Goal: Task Accomplishment & Management: Use online tool/utility

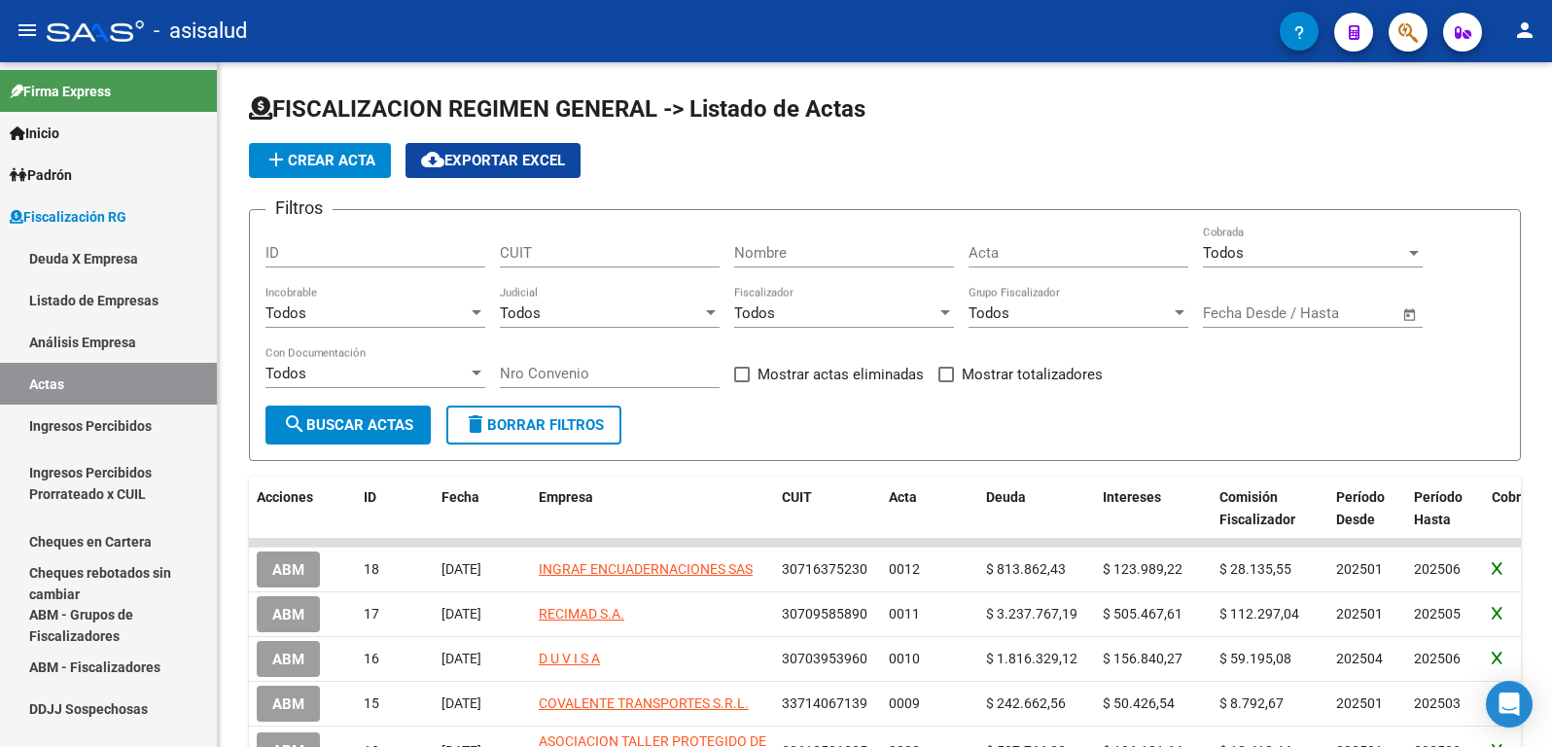
click at [68, 344] on link "Análisis Empresa" at bounding box center [108, 342] width 217 height 42
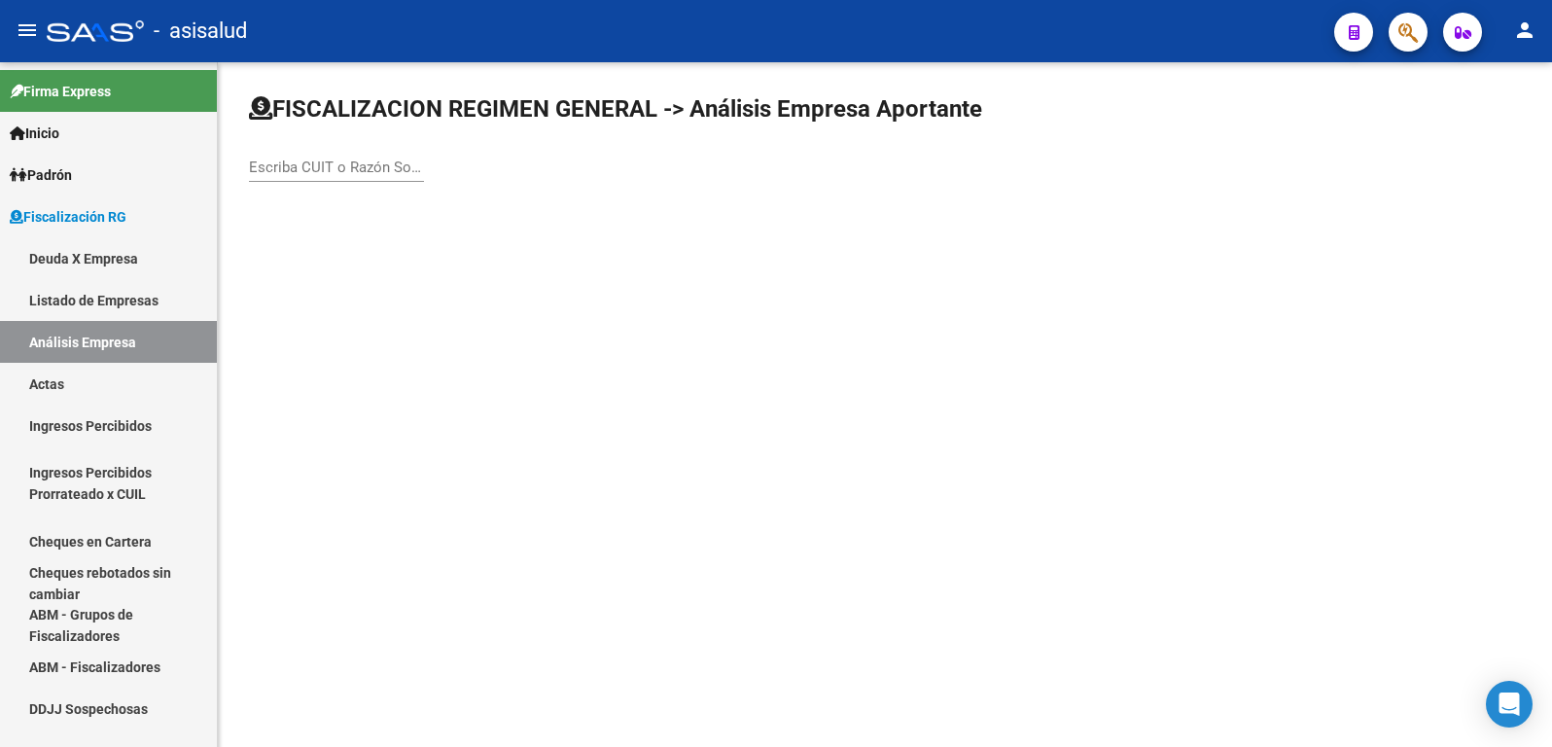
click at [328, 176] on div "Escriba CUIT o Razón Social para buscar" at bounding box center [336, 161] width 175 height 42
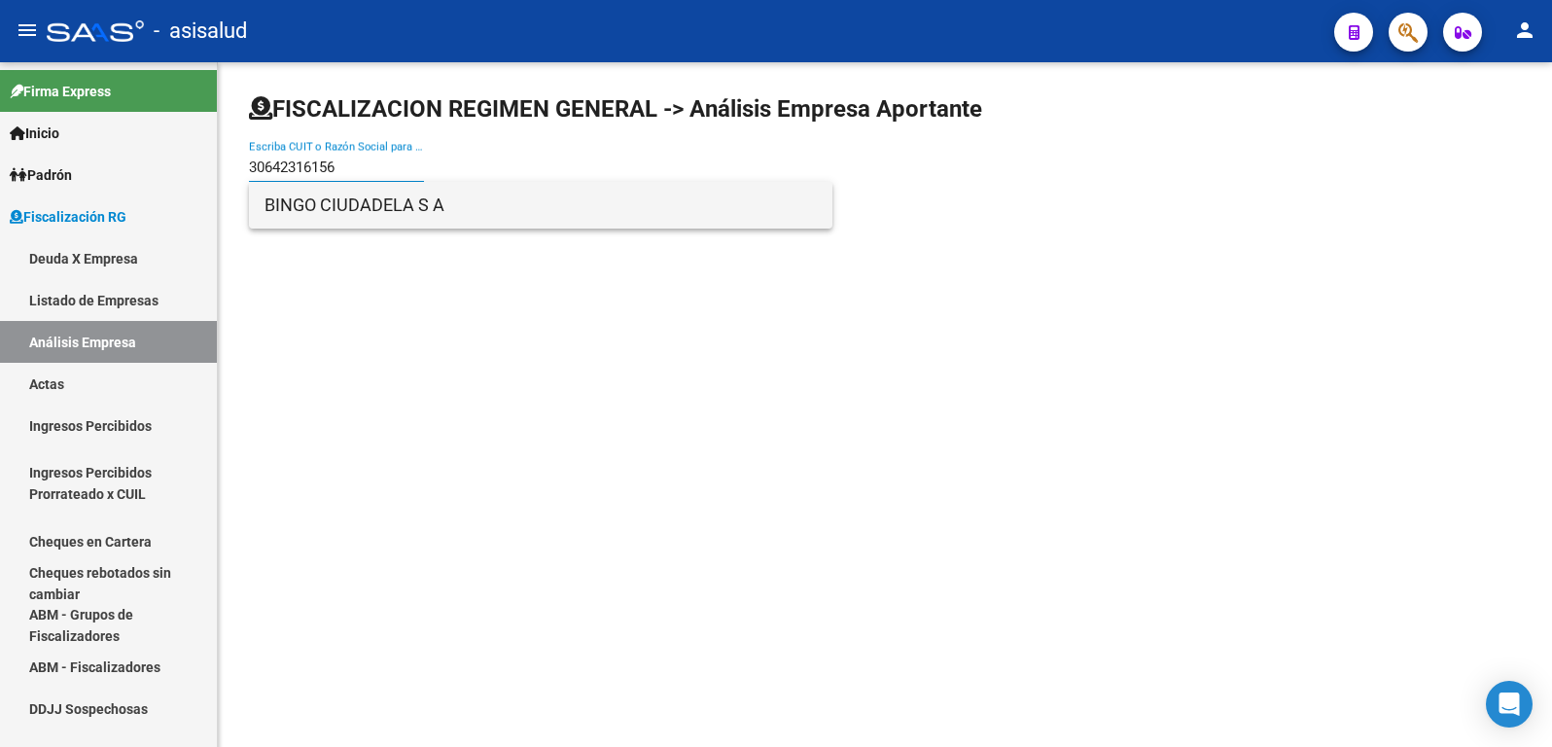
type input "30642316156"
click at [308, 208] on span "BINGO CIUDADELA S A" at bounding box center [541, 205] width 552 height 47
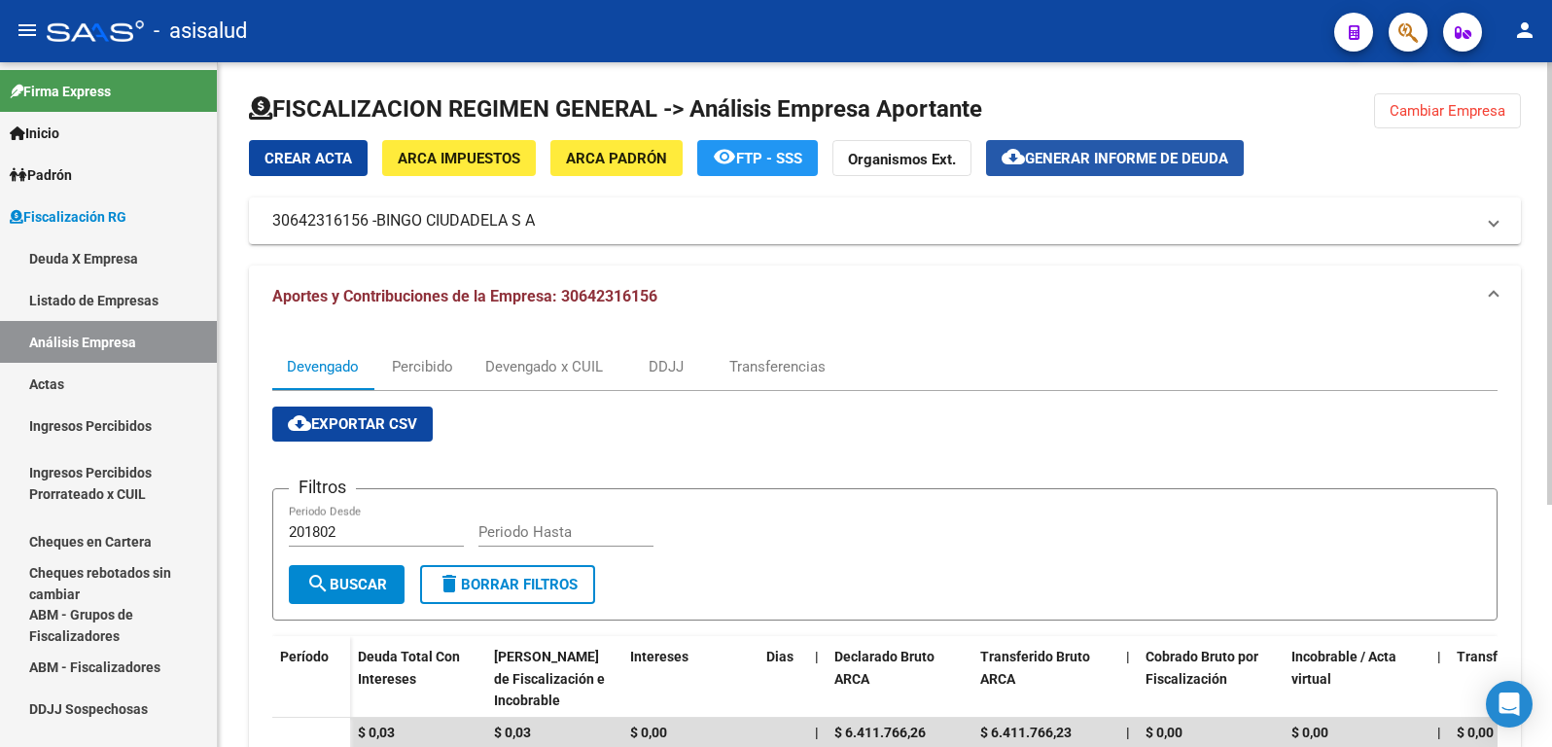
click at [1102, 158] on span "Generar informe de deuda" at bounding box center [1126, 159] width 203 height 18
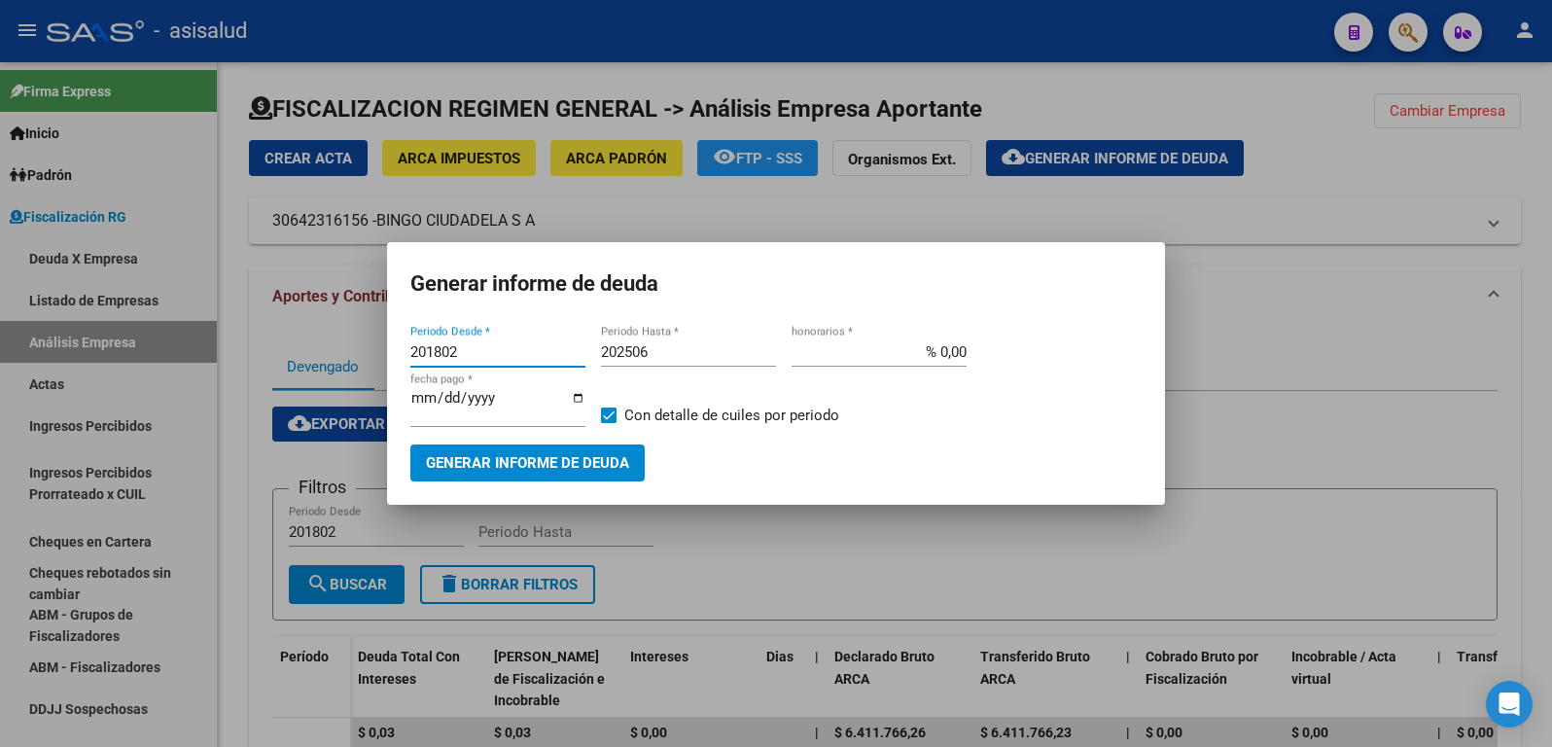
click at [448, 354] on input "201802" at bounding box center [497, 352] width 175 height 18
click at [449, 353] on input "201802" at bounding box center [497, 352] width 175 height 18
click at [450, 347] on input "201802" at bounding box center [497, 352] width 175 height 18
type input "202504"
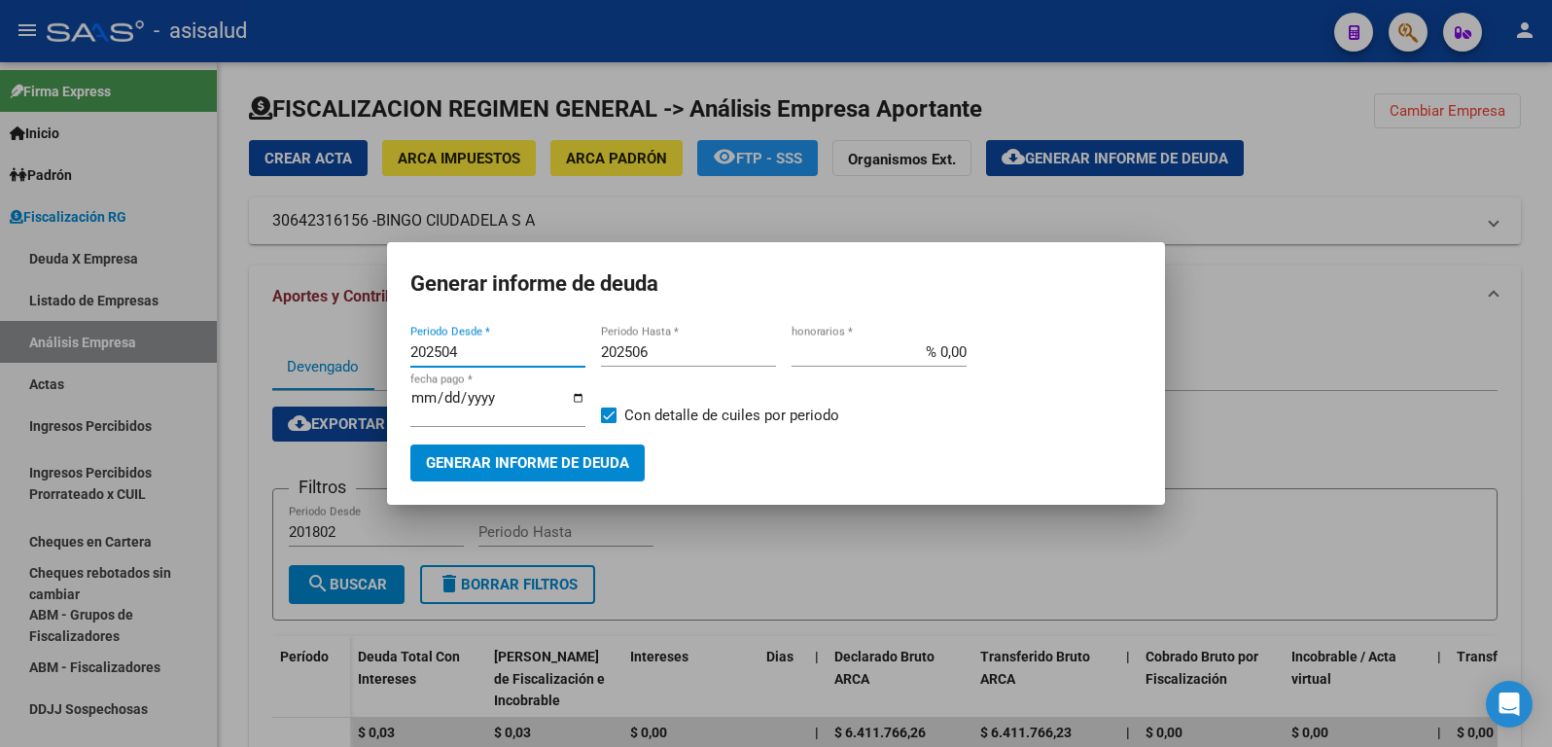
click at [484, 462] on span "Generar informe de deuda" at bounding box center [527, 464] width 203 height 18
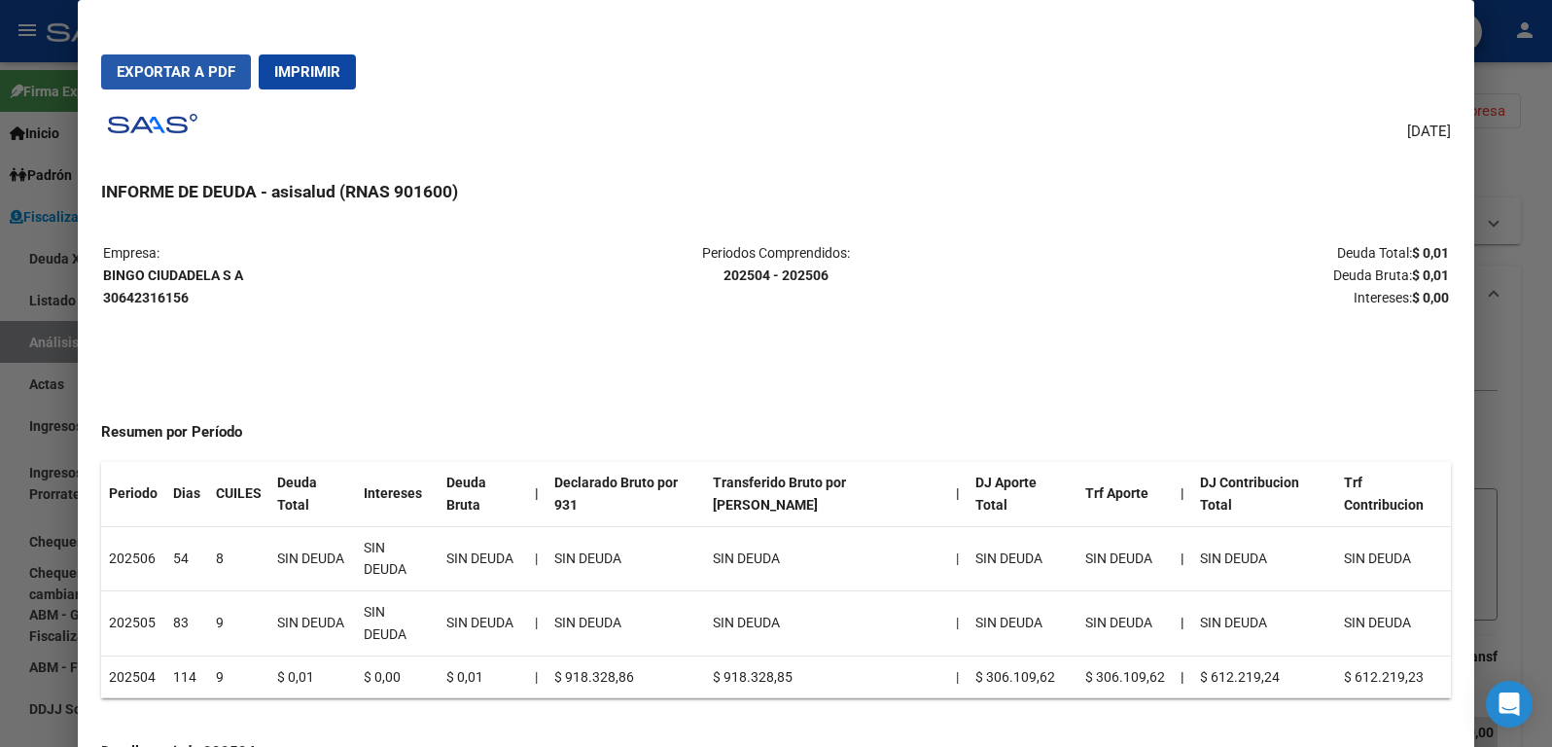
click at [192, 68] on span "Exportar a PDF" at bounding box center [176, 72] width 119 height 18
click at [27, 274] on div at bounding box center [776, 373] width 1552 height 747
click at [41, 284] on div at bounding box center [776, 373] width 1552 height 747
click at [43, 284] on link "Listado de Empresas" at bounding box center [108, 300] width 217 height 42
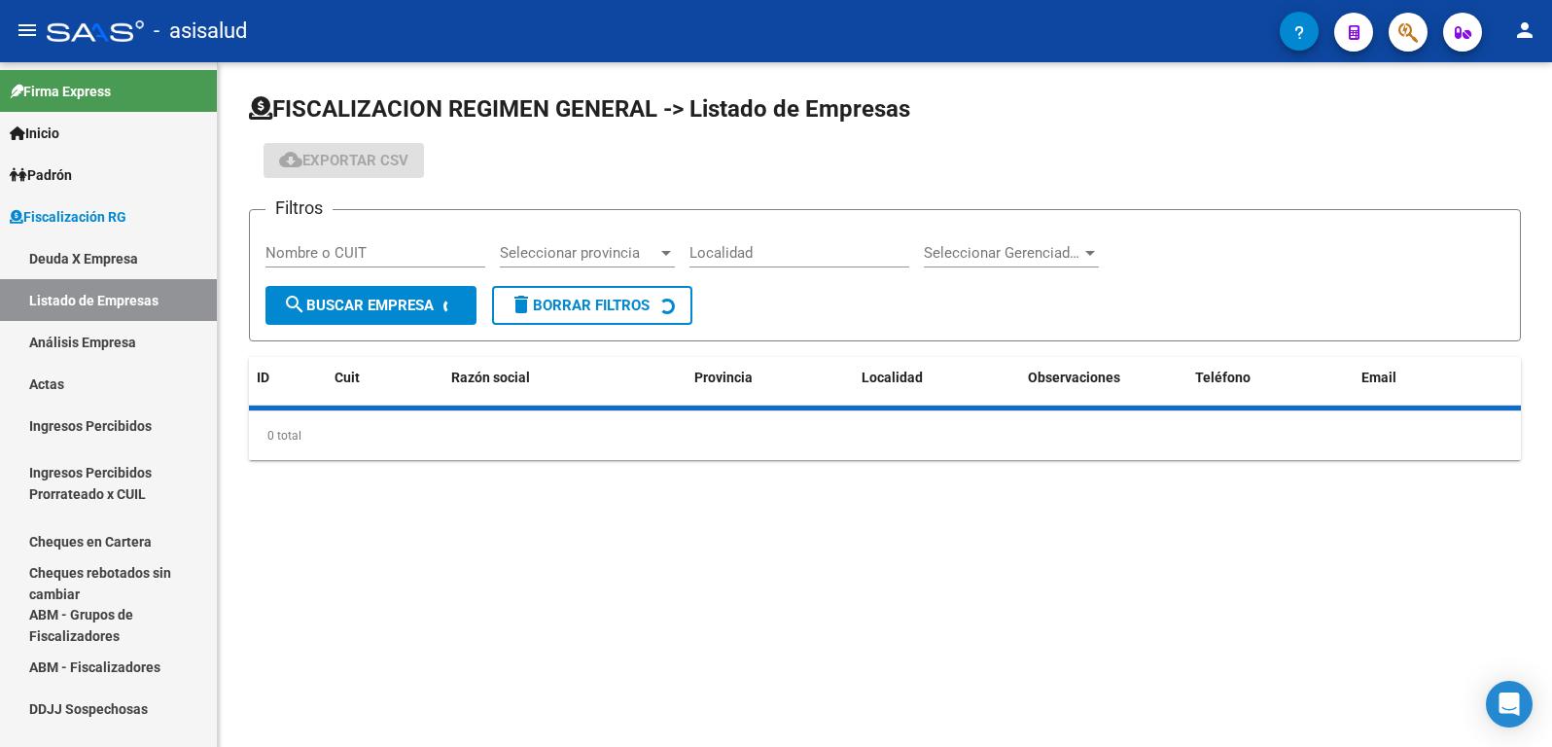
click at [76, 338] on link "Análisis Empresa" at bounding box center [108, 342] width 217 height 42
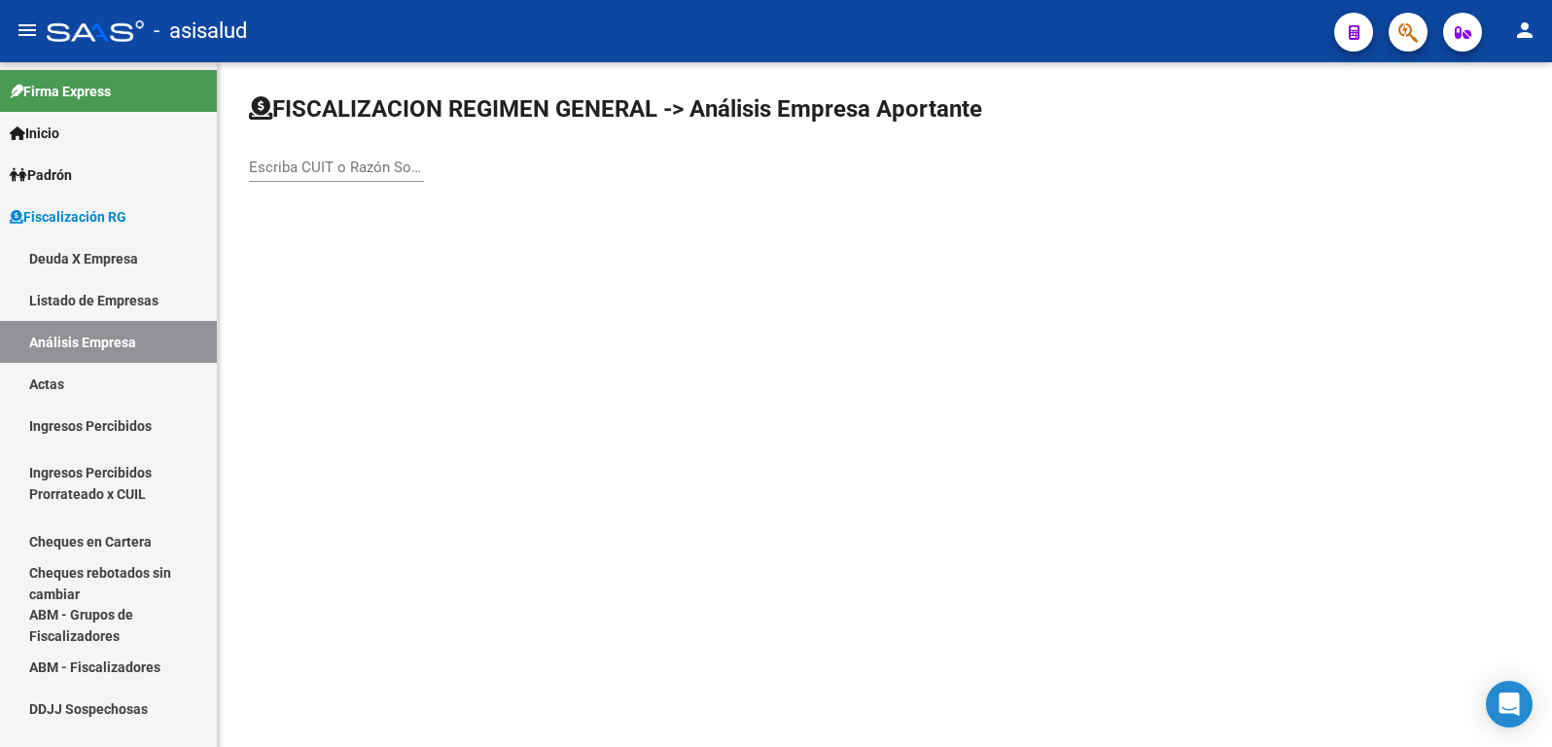
click at [343, 176] on div "Escriba CUIT o Razón Social para buscar" at bounding box center [336, 161] width 175 height 42
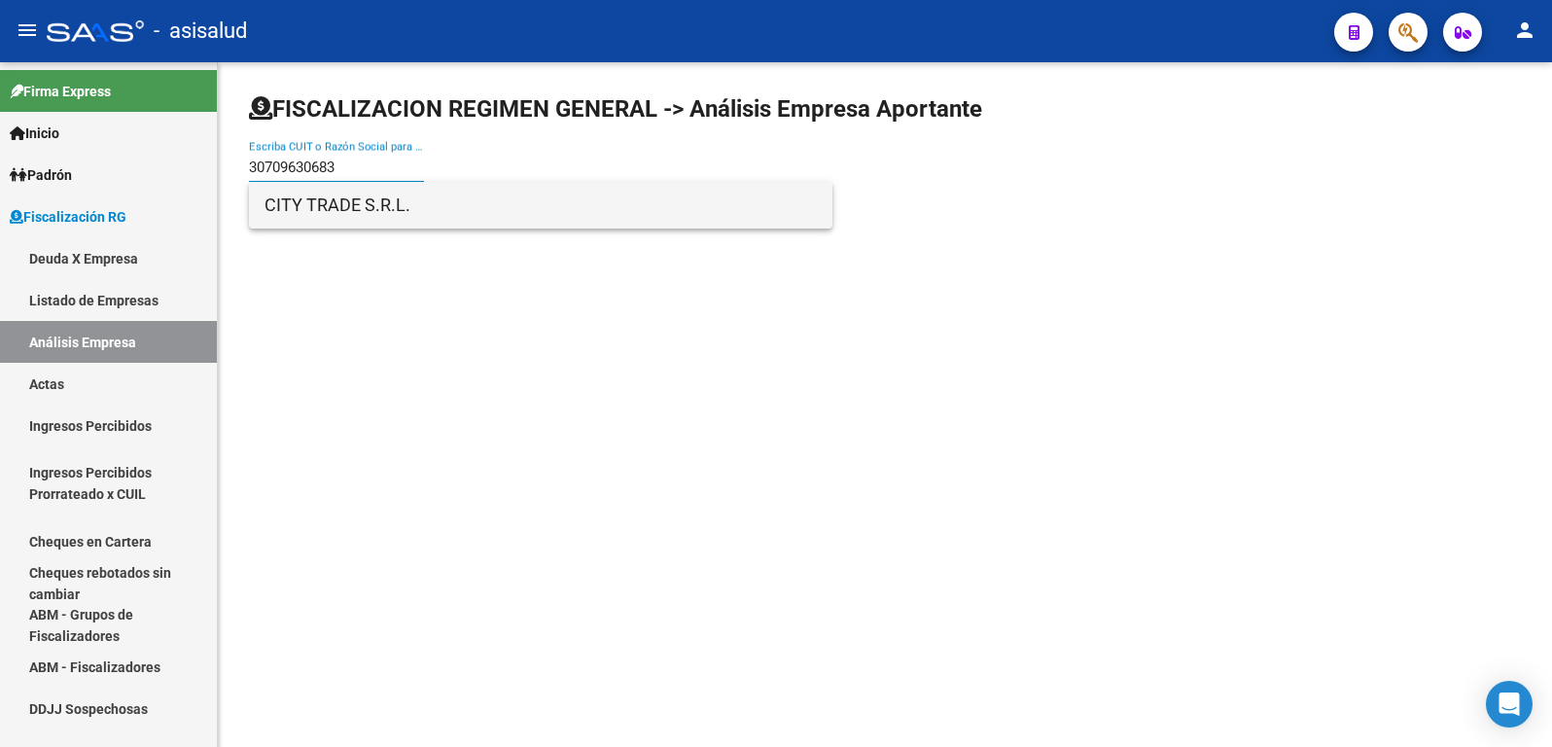
type input "30709630683"
click at [303, 212] on span "CITY TRADE S.R.L." at bounding box center [541, 205] width 552 height 47
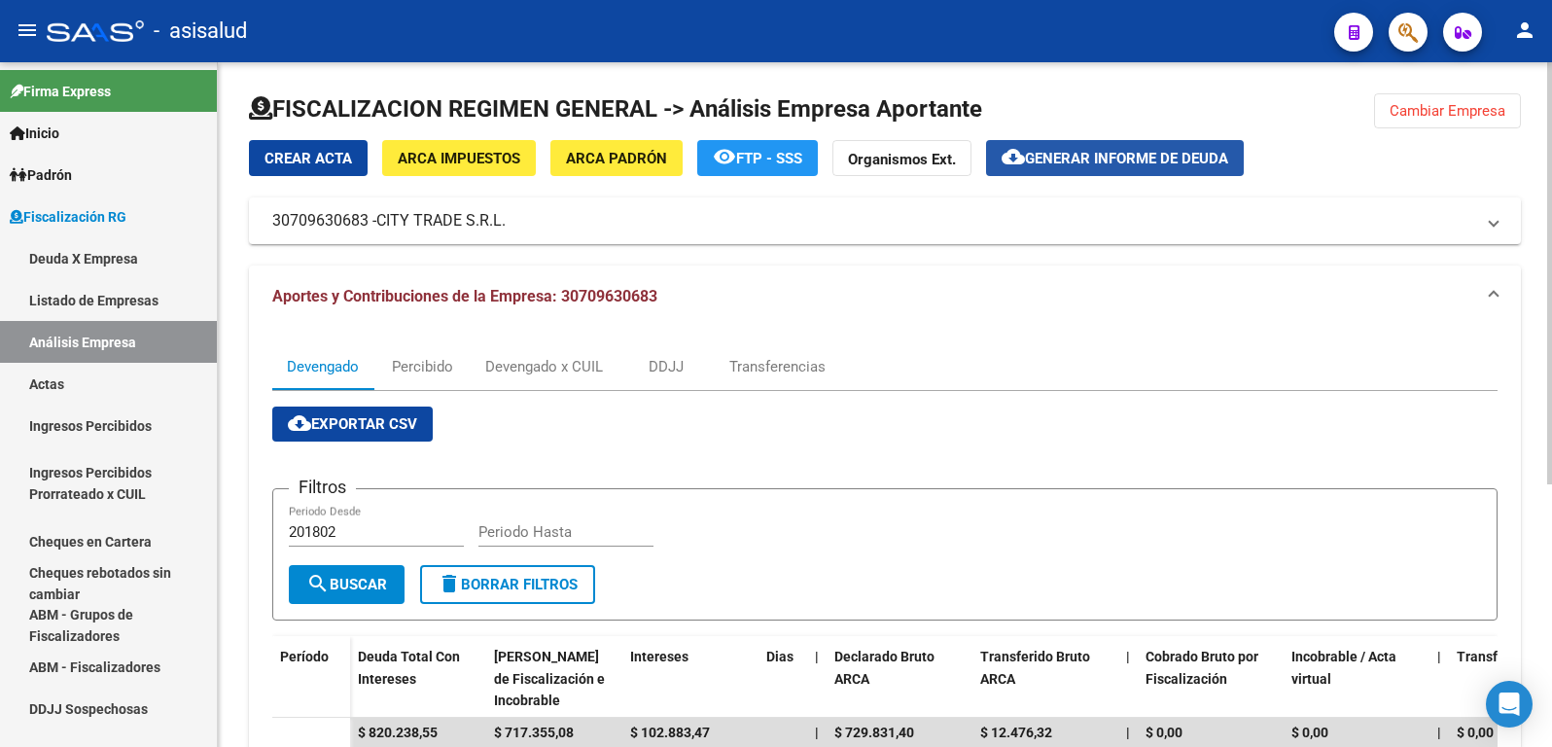
click at [1130, 153] on span "Generar informe de deuda" at bounding box center [1126, 159] width 203 height 18
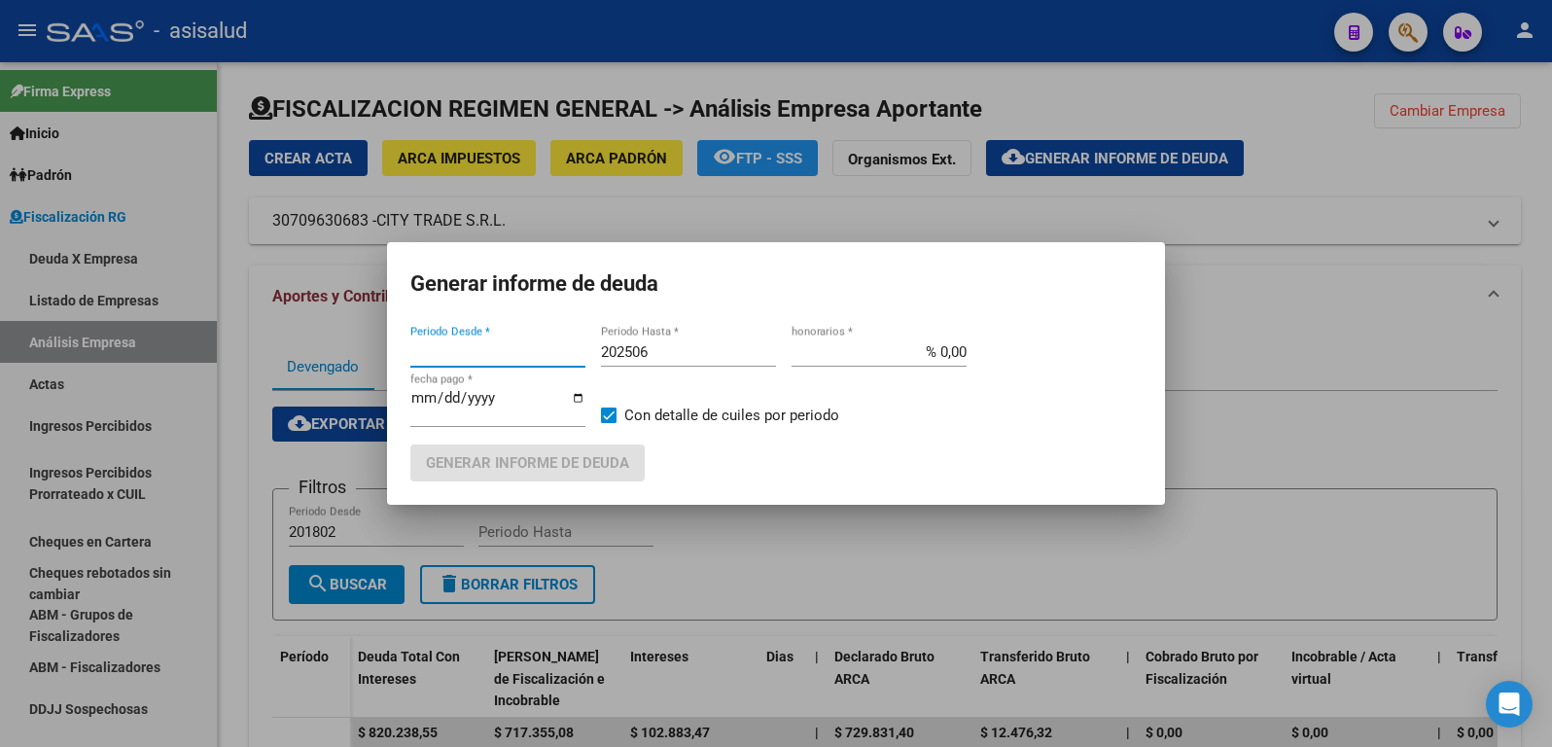
type input "201802"
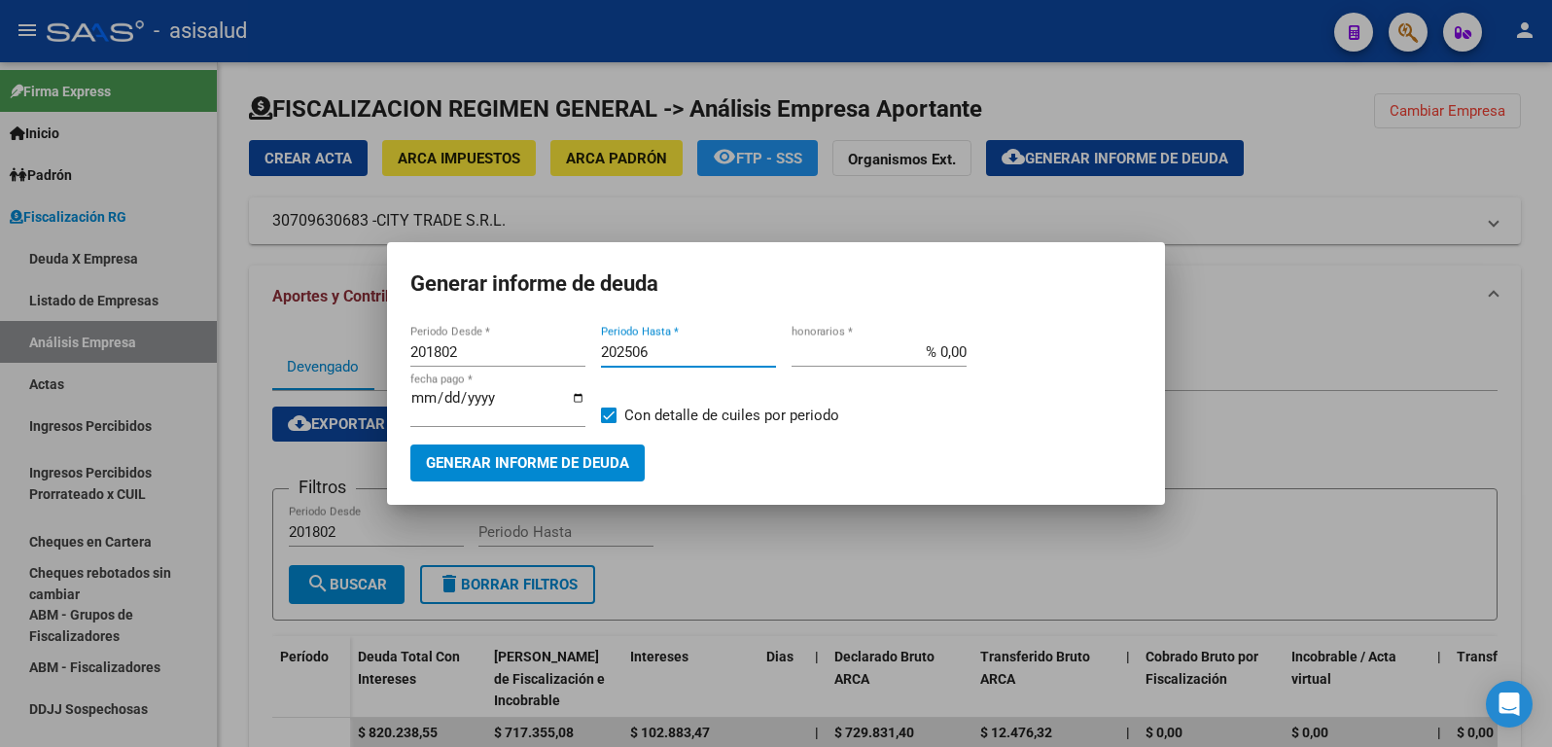
click at [658, 349] on input "202506" at bounding box center [688, 352] width 175 height 18
type input "202508"
click at [946, 346] on input "% 0,00" at bounding box center [879, 352] width 175 height 18
type input "% 10,00"
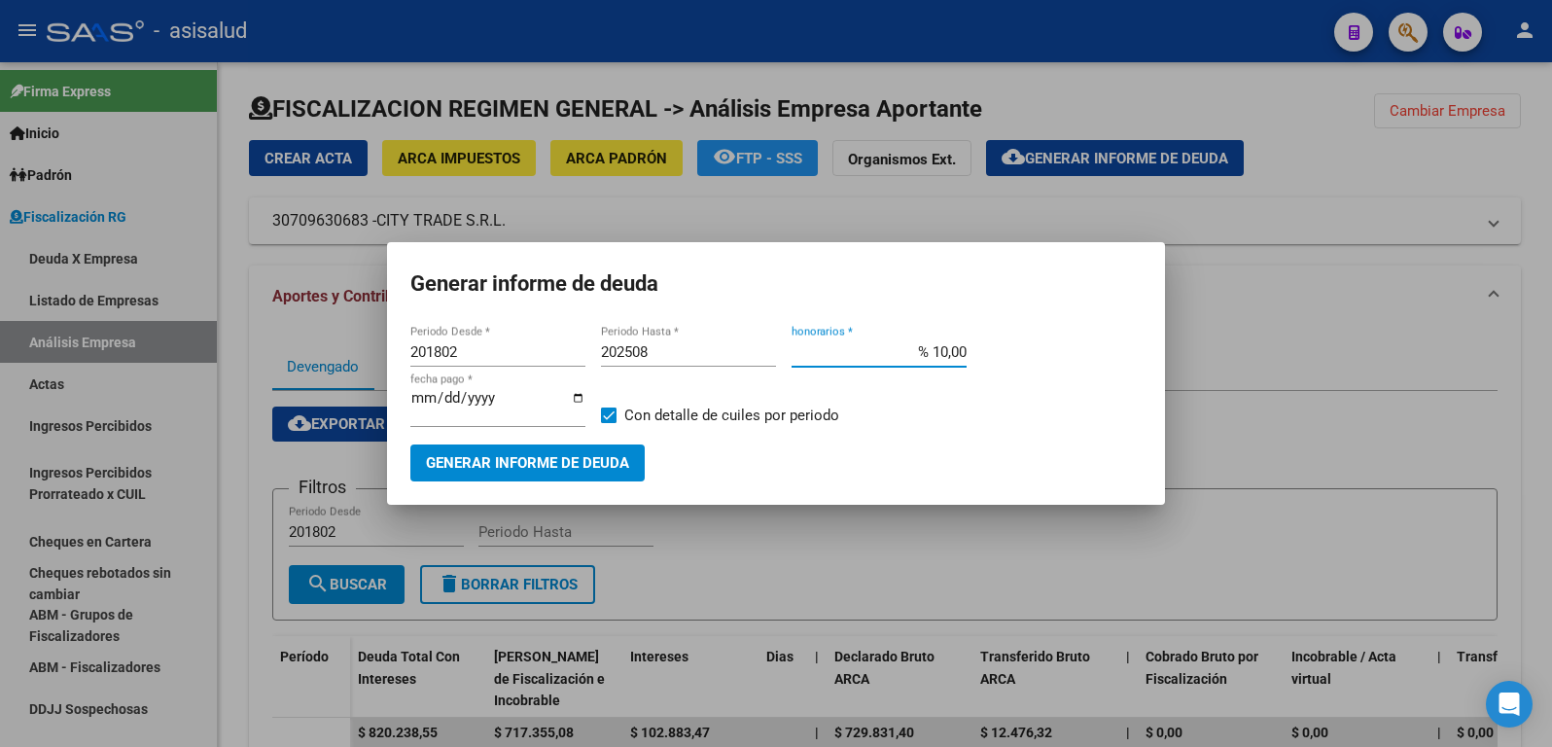
click at [444, 404] on input "[DATE]" at bounding box center [497, 405] width 175 height 31
type input "[DATE]"
click at [516, 458] on span "Generar informe de deuda" at bounding box center [527, 464] width 203 height 18
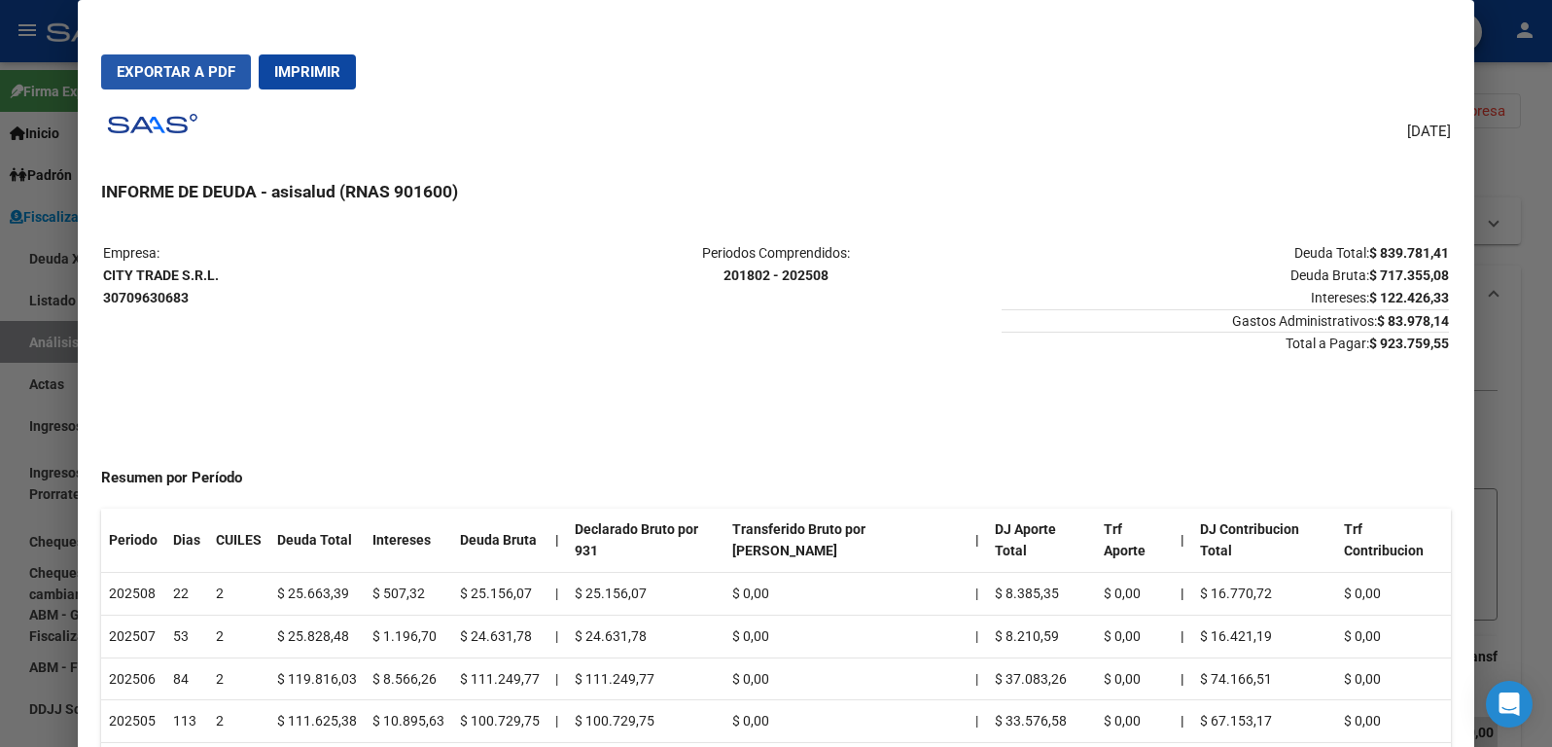
click at [167, 62] on button "Exportar a PDF" at bounding box center [176, 71] width 150 height 35
click at [41, 305] on div at bounding box center [776, 373] width 1552 height 747
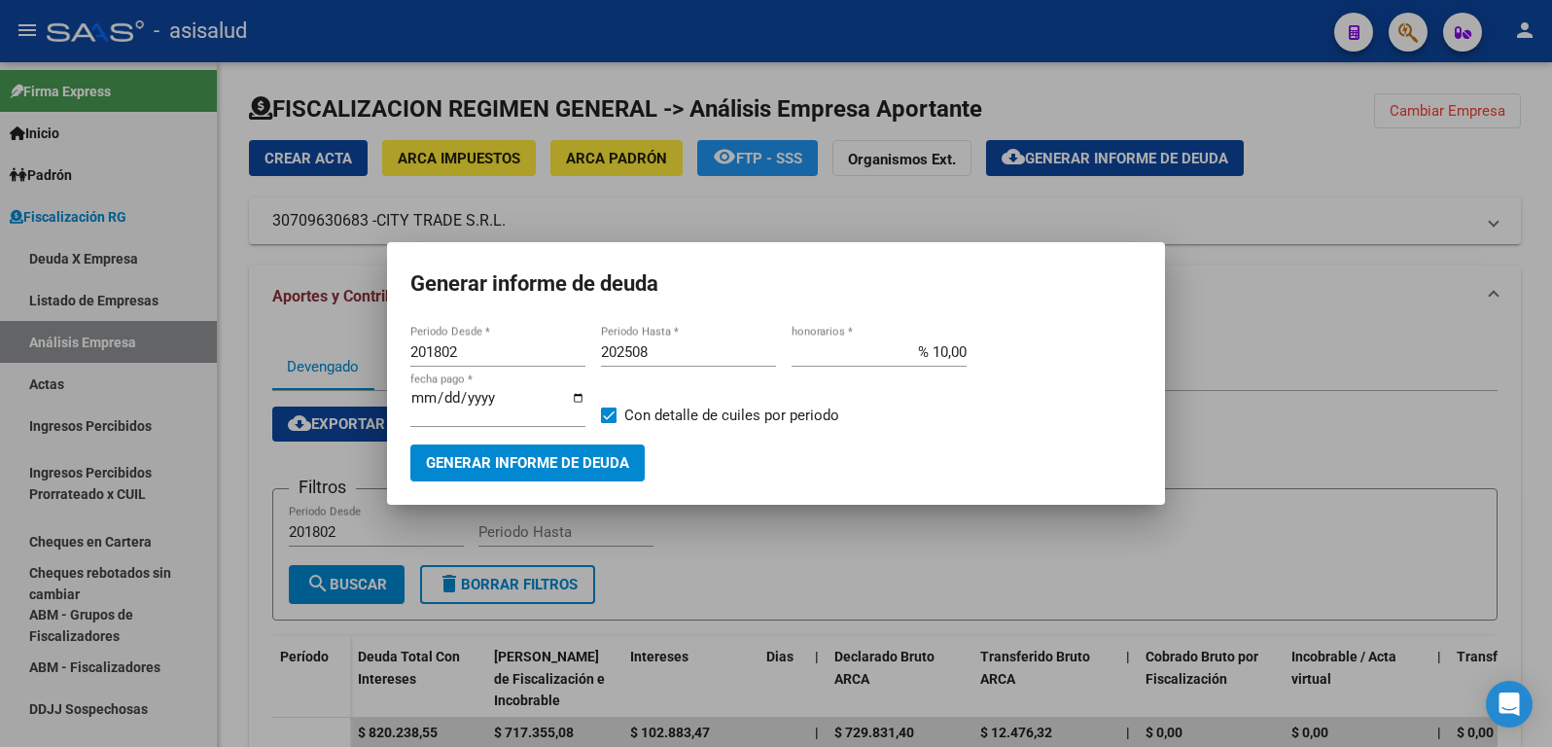
click at [336, 341] on div at bounding box center [776, 373] width 1552 height 747
